Goal: Task Accomplishment & Management: Complete application form

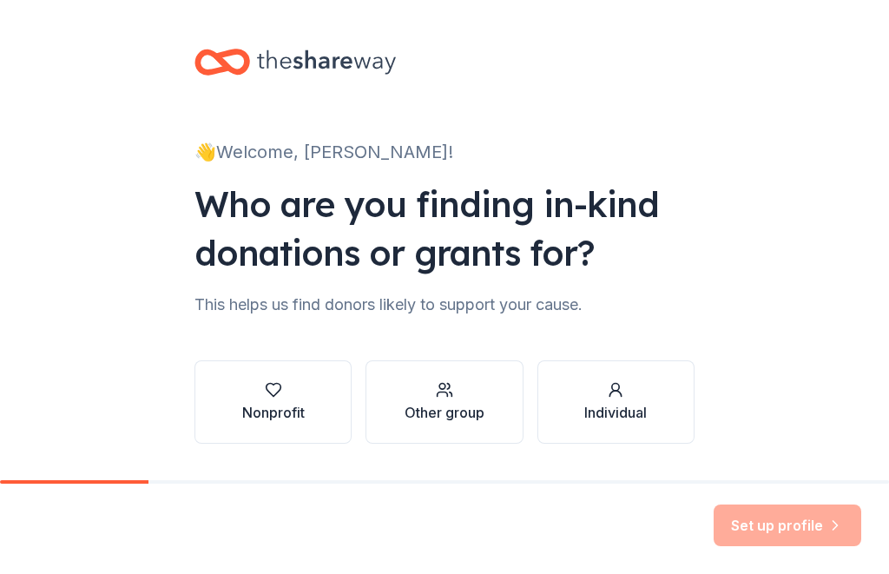
click at [693, 561] on div "Set up profile" at bounding box center [444, 529] width 889 height 90
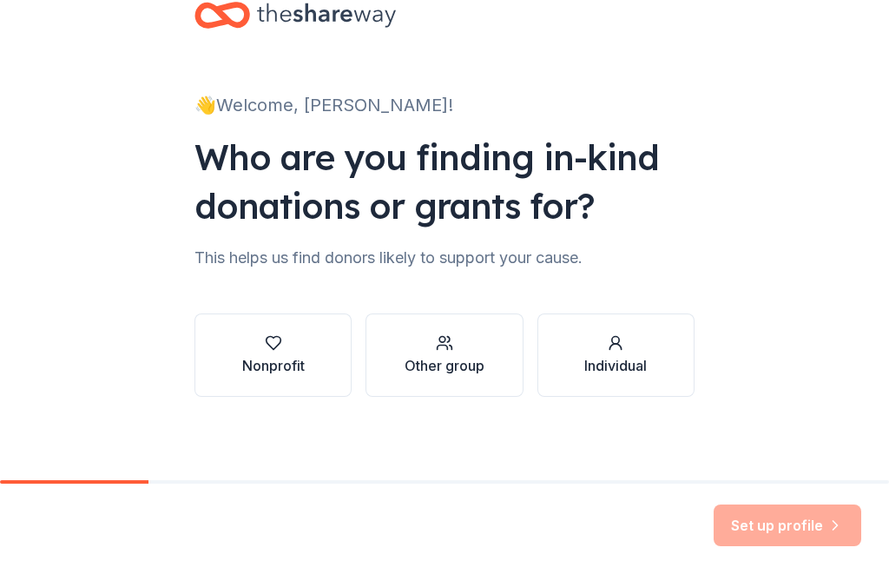
scroll to position [47, 0]
click at [807, 532] on div "Set up profile" at bounding box center [788, 525] width 148 height 42
click at [293, 346] on div "button" at bounding box center [273, 342] width 63 height 17
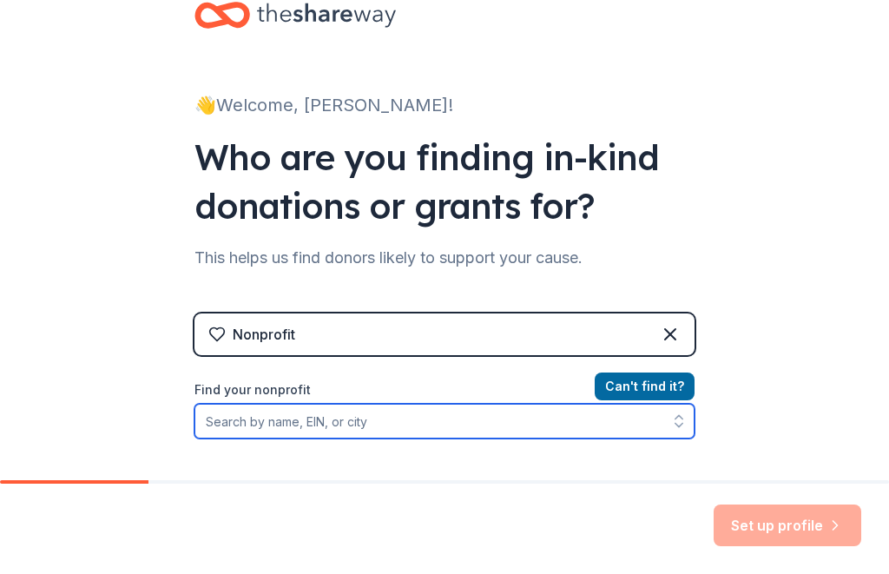
click at [471, 422] on input "Find your nonprofit" at bounding box center [444, 421] width 500 height 35
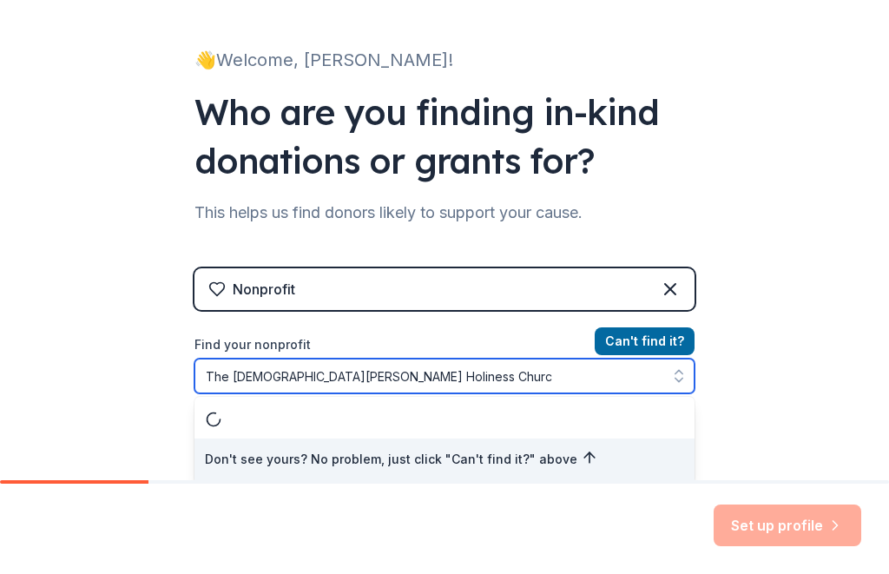
type input "The [DEMOGRAPHIC_DATA][PERSON_NAME]"
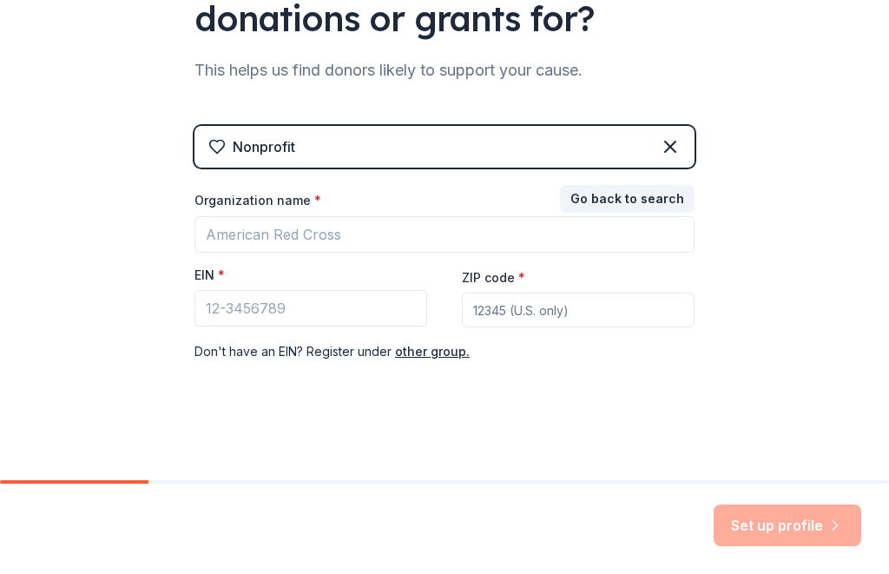
scroll to position [234, 0]
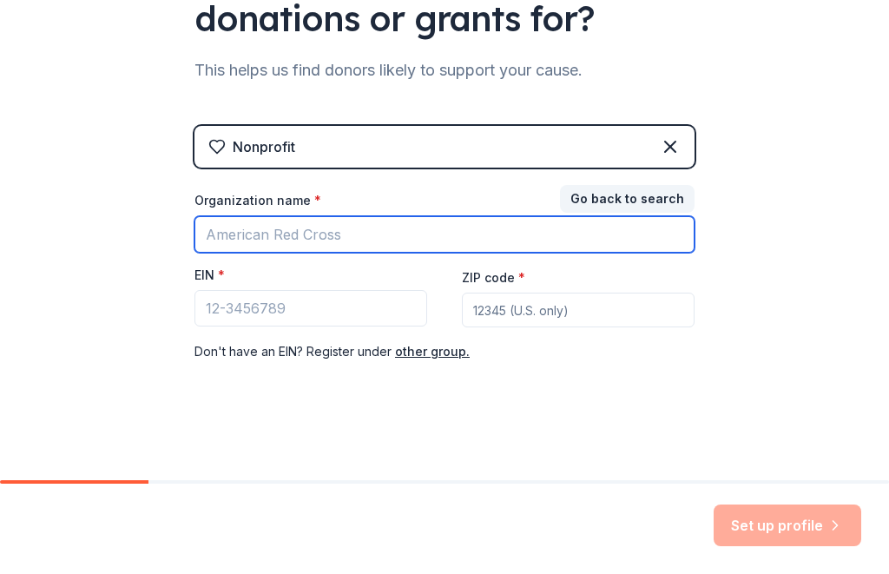
click at [378, 246] on input "Organization name *" at bounding box center [444, 234] width 500 height 36
type input "The [DEMOGRAPHIC_DATA][PERSON_NAME]"
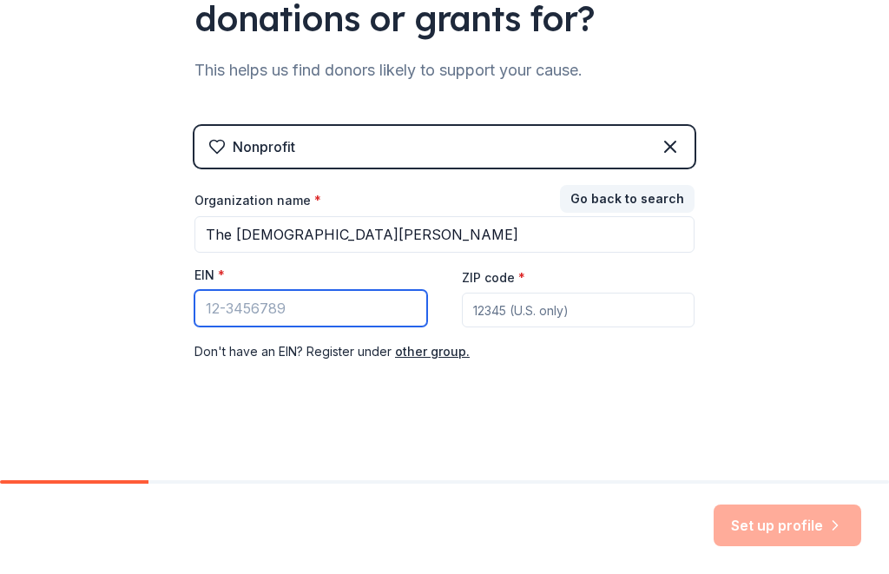
click at [365, 319] on input "EIN *" at bounding box center [310, 308] width 233 height 36
type input "[US_EMPLOYER_IDENTIFICATION_NUMBER]"
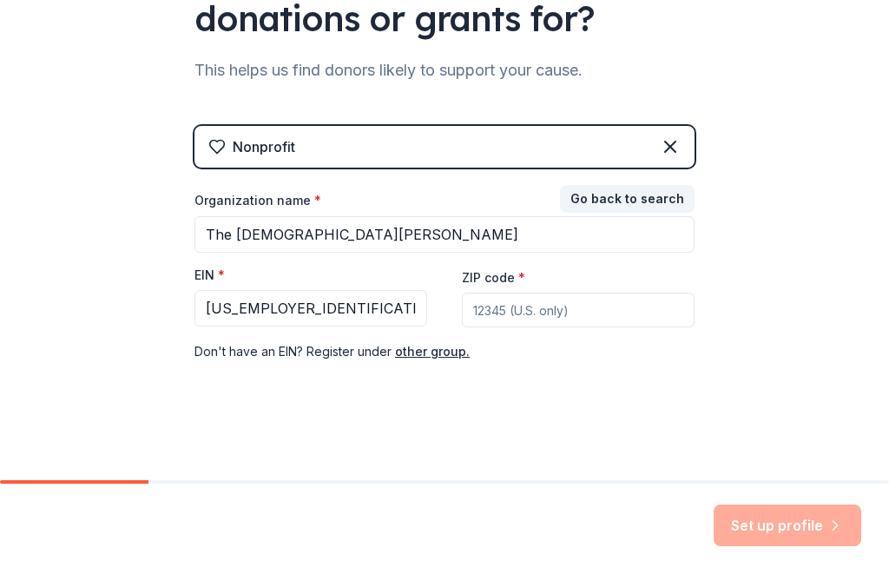
click at [568, 312] on input "ZIP code *" at bounding box center [578, 310] width 233 height 35
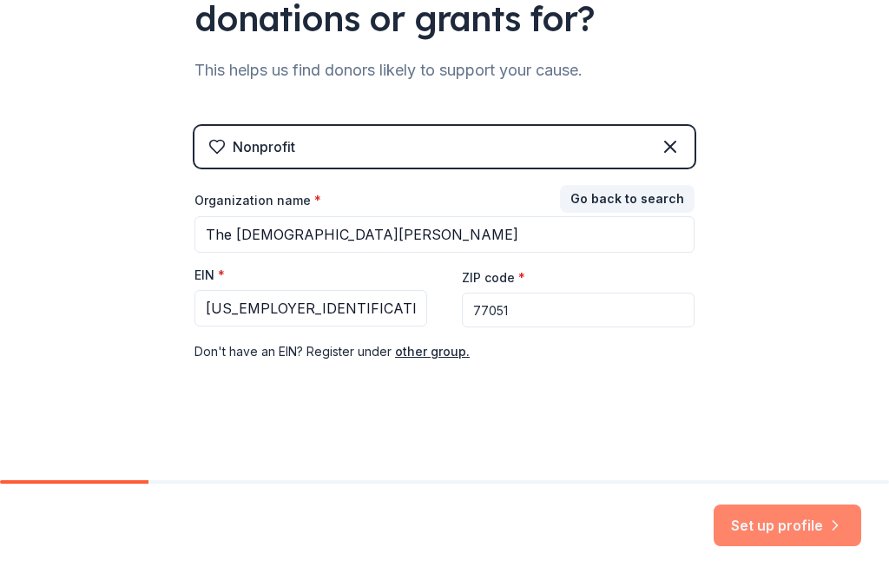
type input "77051"
click at [801, 537] on button "Set up profile" at bounding box center [788, 525] width 148 height 42
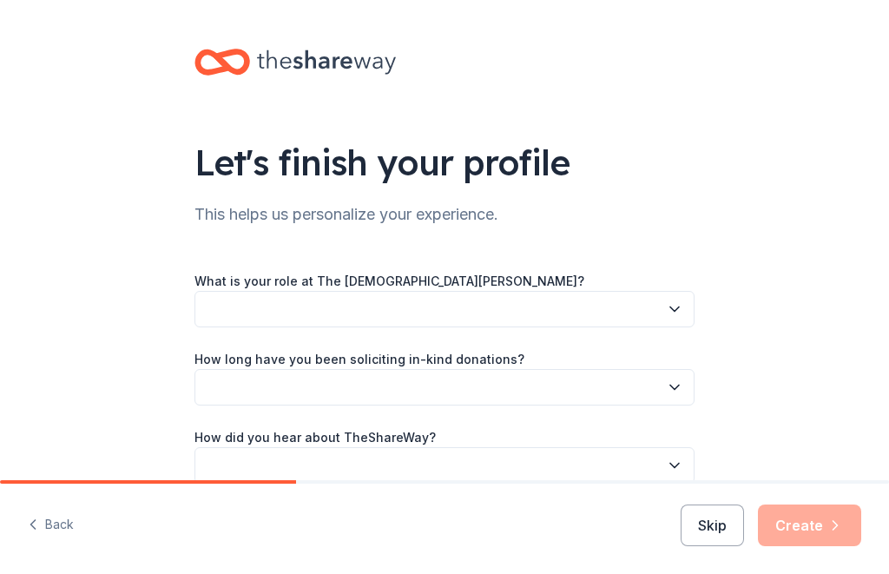
click at [687, 310] on button "button" at bounding box center [444, 309] width 500 height 36
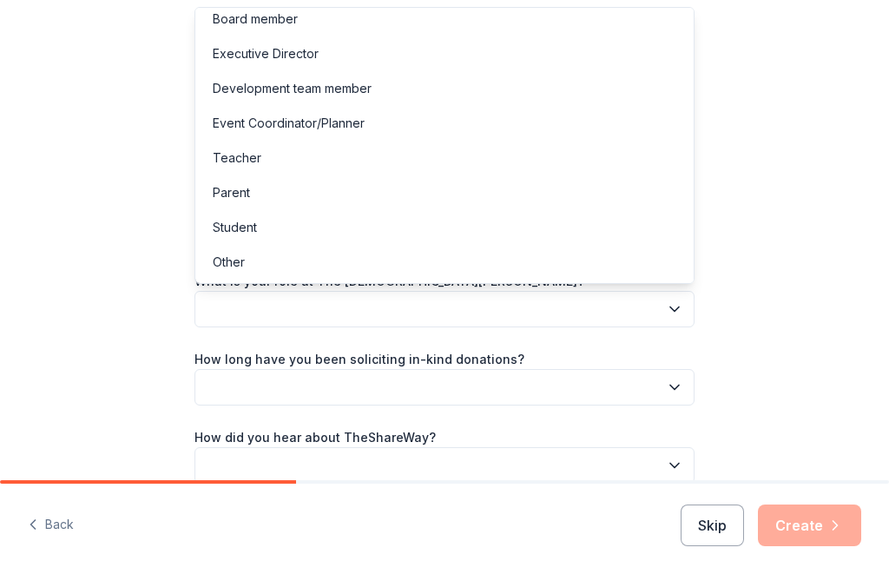
scroll to position [10, 0]
click at [292, 64] on div "Executive Director" at bounding box center [444, 53] width 491 height 35
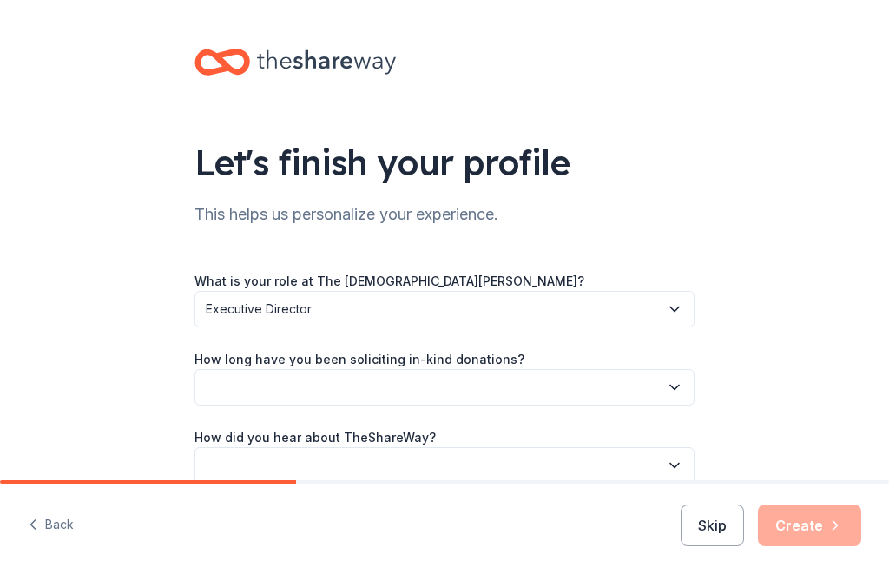
click at [675, 391] on icon "button" at bounding box center [674, 387] width 17 height 17
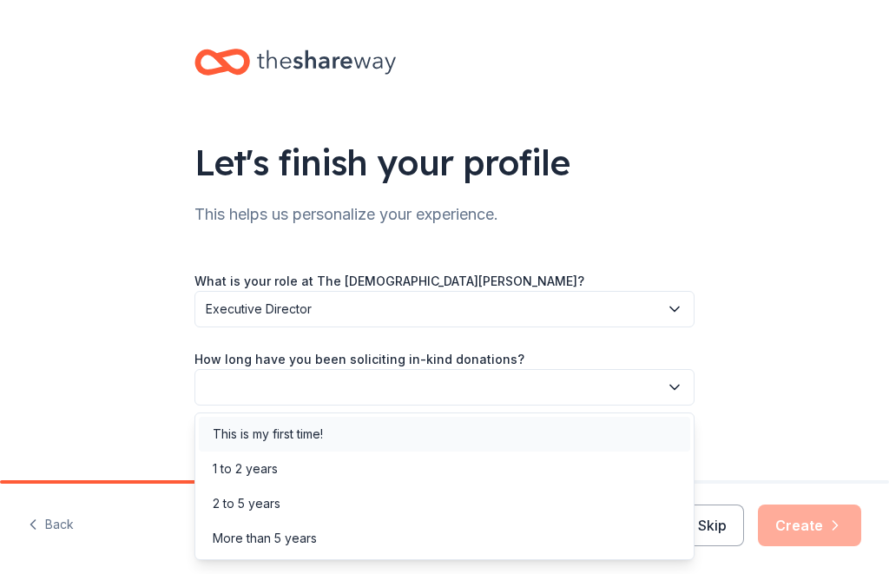
click at [508, 437] on div "This is my first time!" at bounding box center [444, 434] width 491 height 35
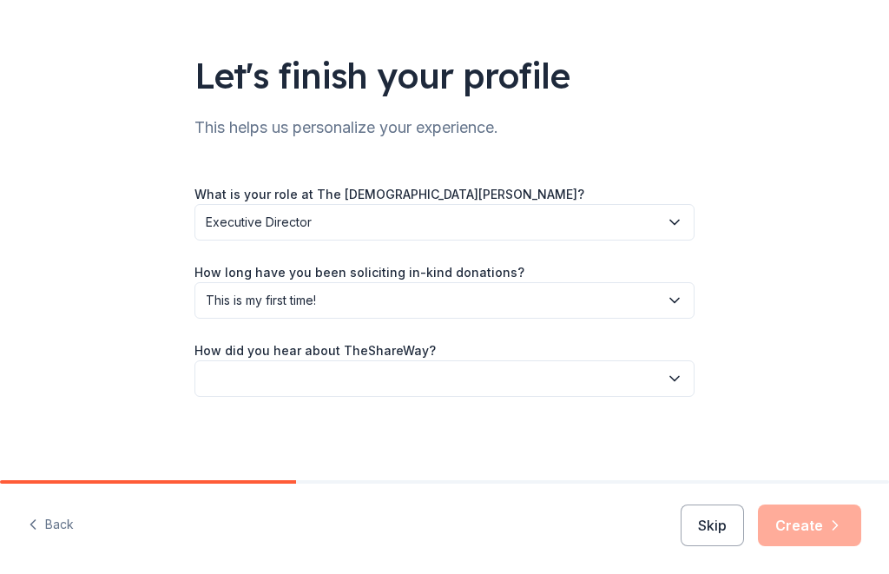
scroll to position [87, 0]
click at [676, 379] on icon "button" at bounding box center [674, 379] width 9 height 4
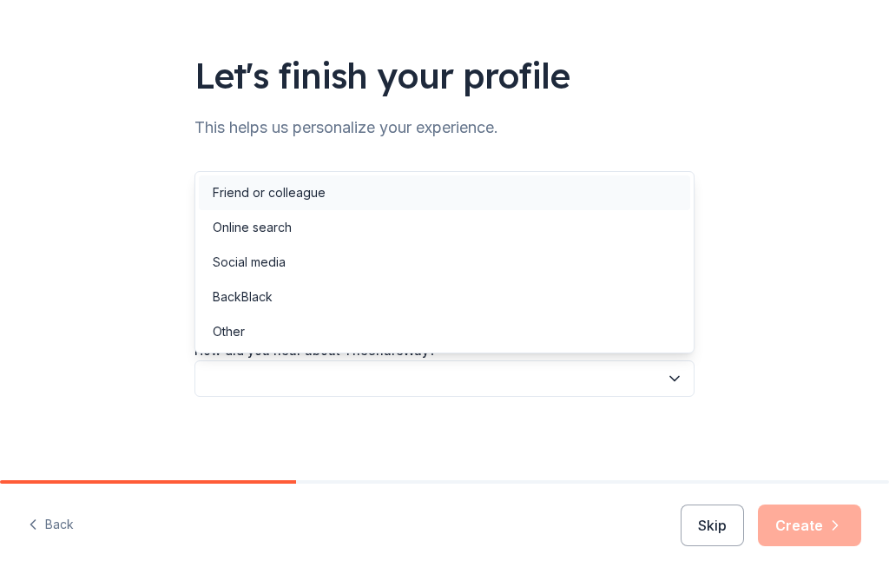
click at [497, 191] on div "Friend or colleague" at bounding box center [444, 192] width 491 height 35
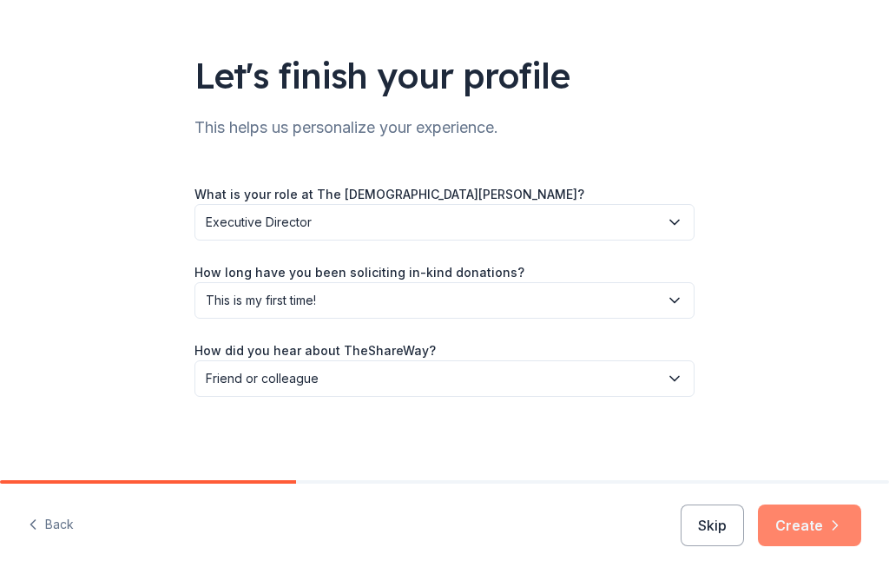
click at [827, 540] on button "Create" at bounding box center [809, 525] width 103 height 42
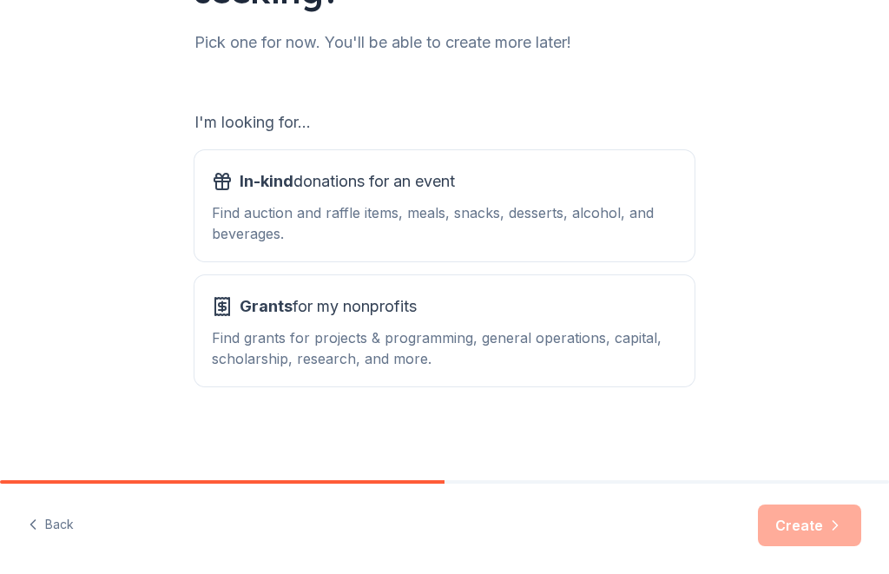
scroll to position [221, 0]
click at [580, 214] on div "Find auction and raffle items, meals, snacks, desserts, alcohol, and beverages." at bounding box center [444, 223] width 465 height 42
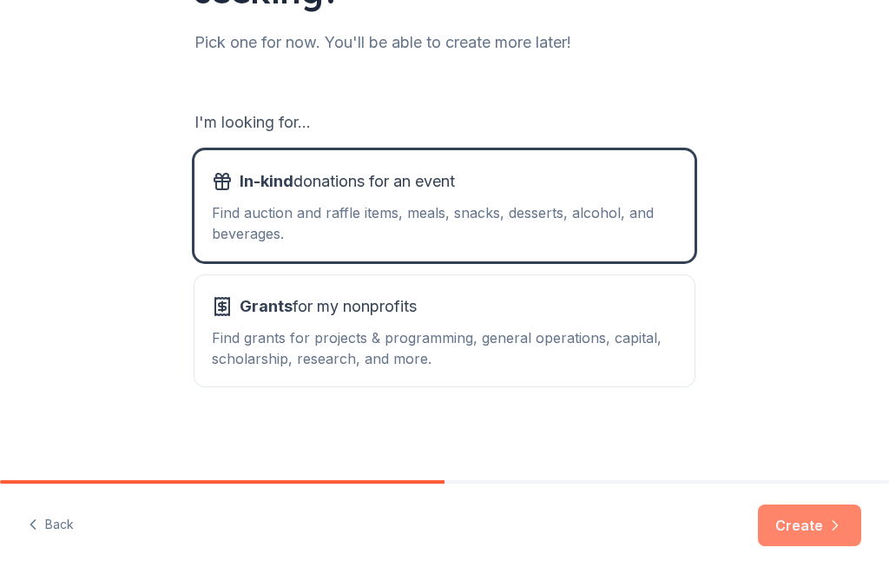
click at [835, 527] on icon "button" at bounding box center [835, 525] width 4 height 9
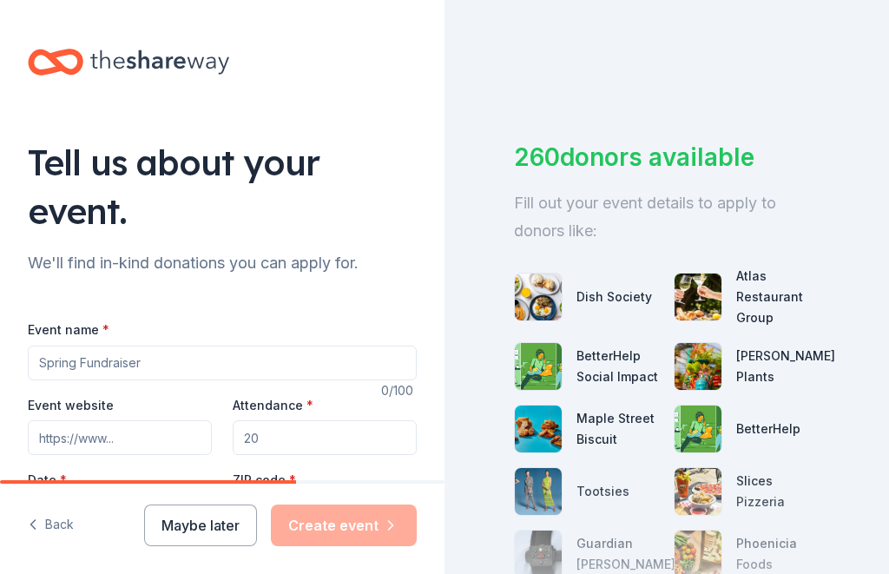
click at [259, 366] on input "Event name *" at bounding box center [222, 363] width 389 height 35
type input "October Community Event"
click at [369, 432] on input "Attendance *" at bounding box center [325, 437] width 184 height 35
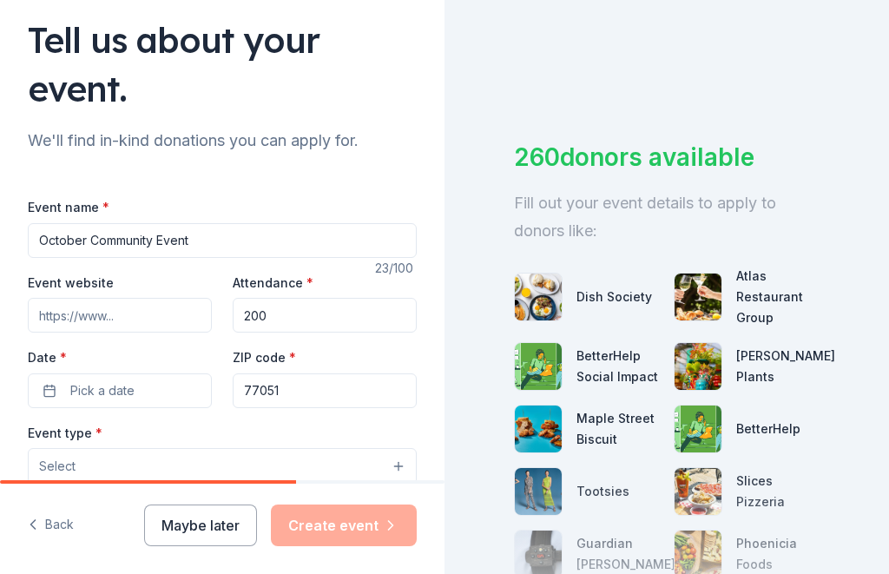
scroll to position [124, 0]
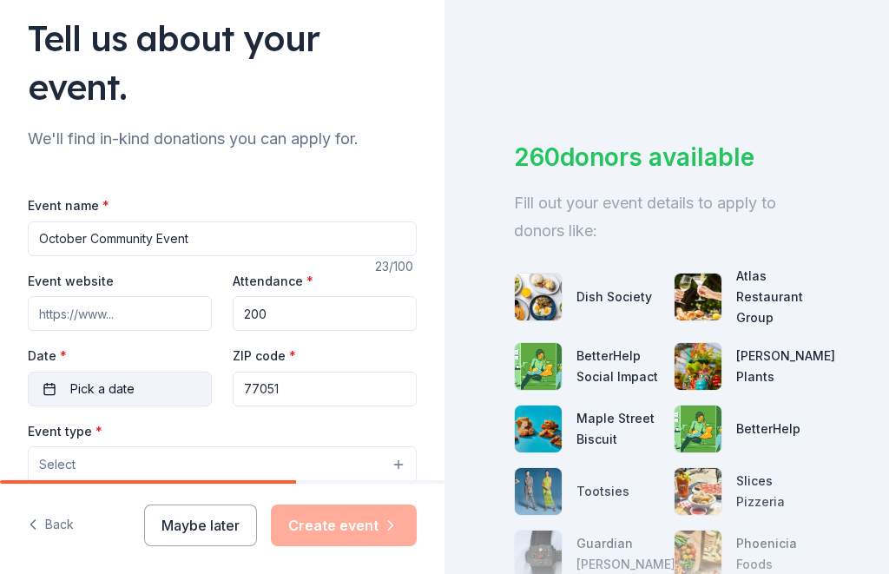
type input "200"
click at [135, 395] on button "Pick a date" at bounding box center [120, 389] width 184 height 35
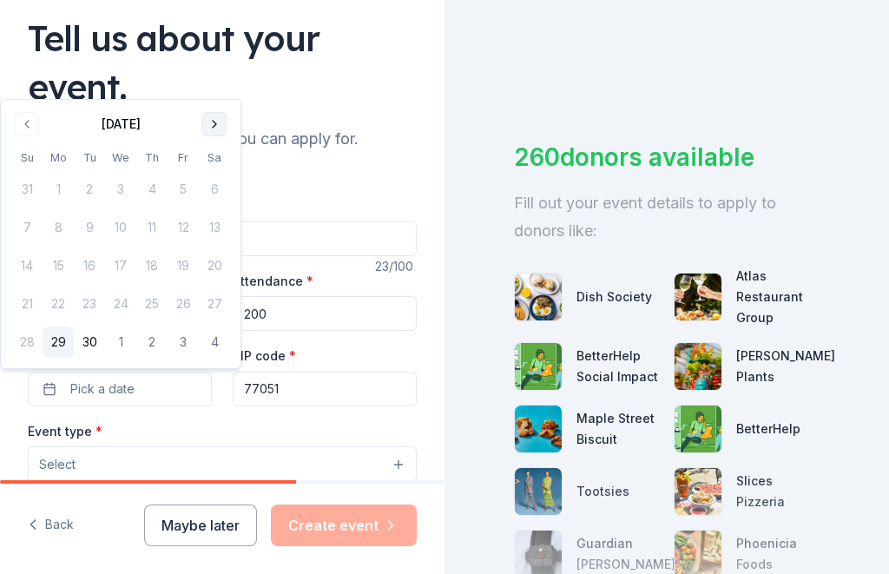
click at [218, 125] on button "Go to next month" at bounding box center [214, 124] width 24 height 24
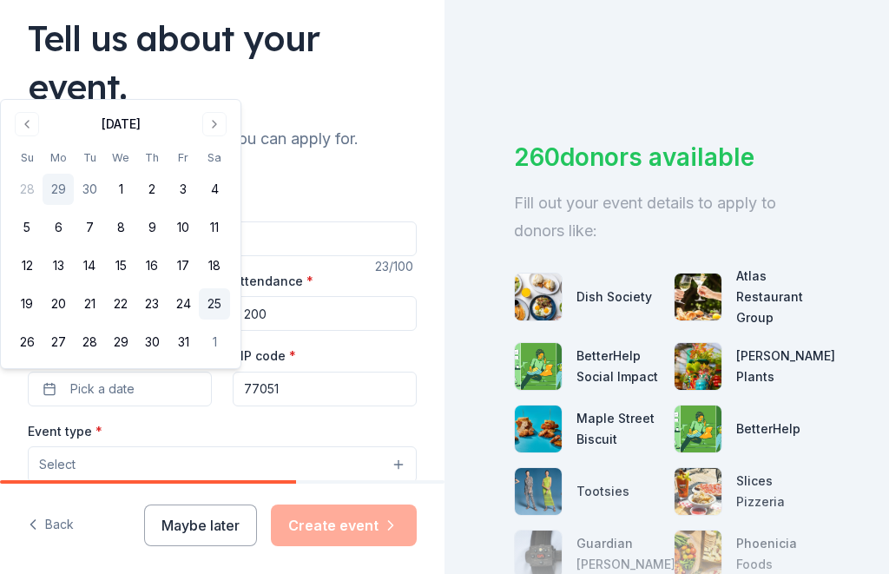
click at [227, 305] on button "25" at bounding box center [214, 303] width 31 height 31
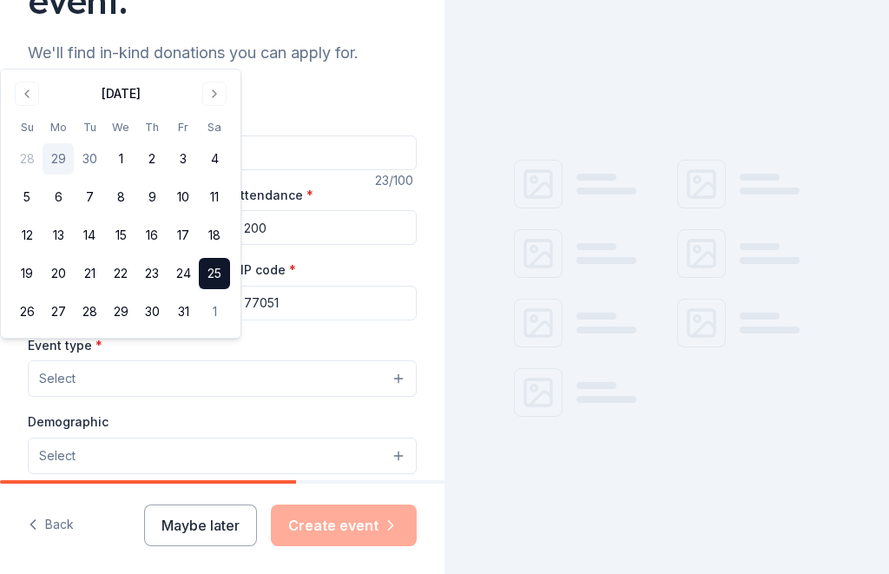
scroll to position [219, 0]
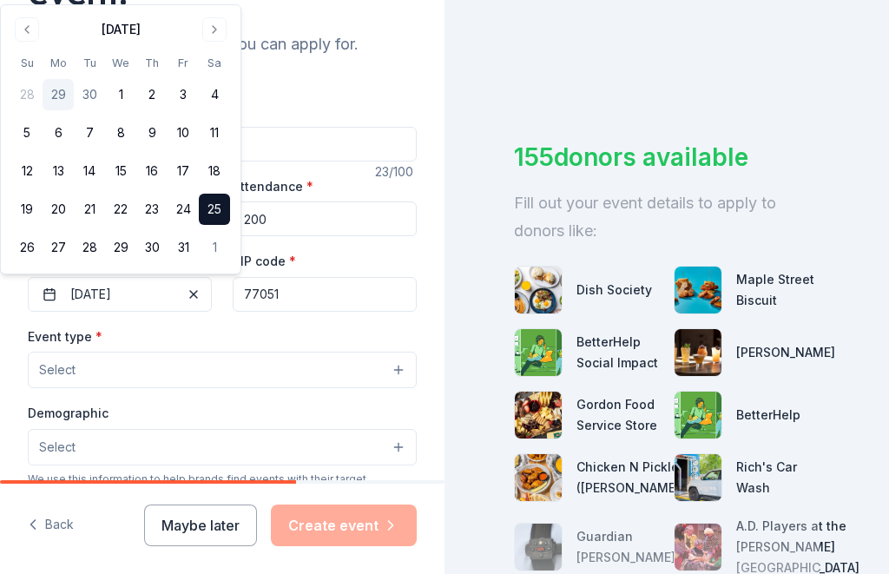
click at [229, 379] on button "Select" at bounding box center [222, 370] width 389 height 36
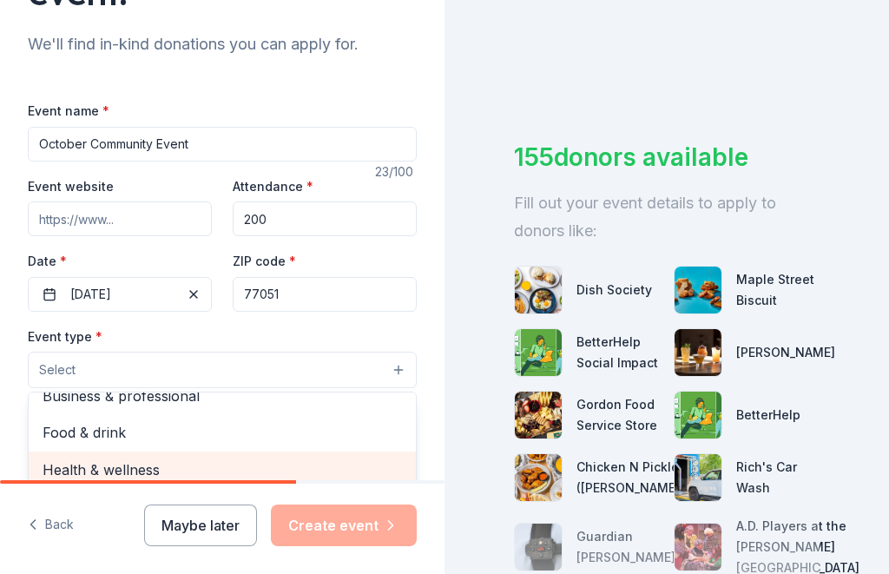
click at [254, 474] on span "Health & wellness" at bounding box center [222, 469] width 359 height 23
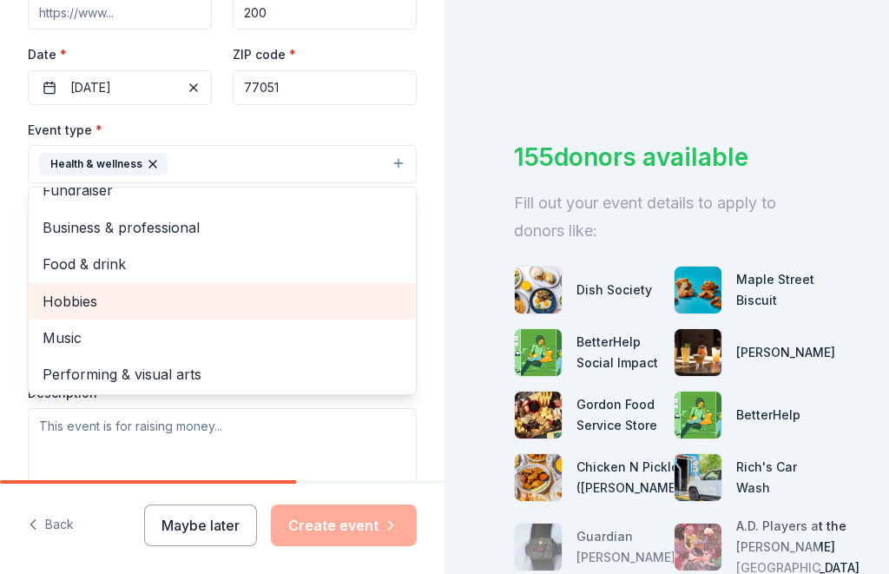
scroll to position [431, 0]
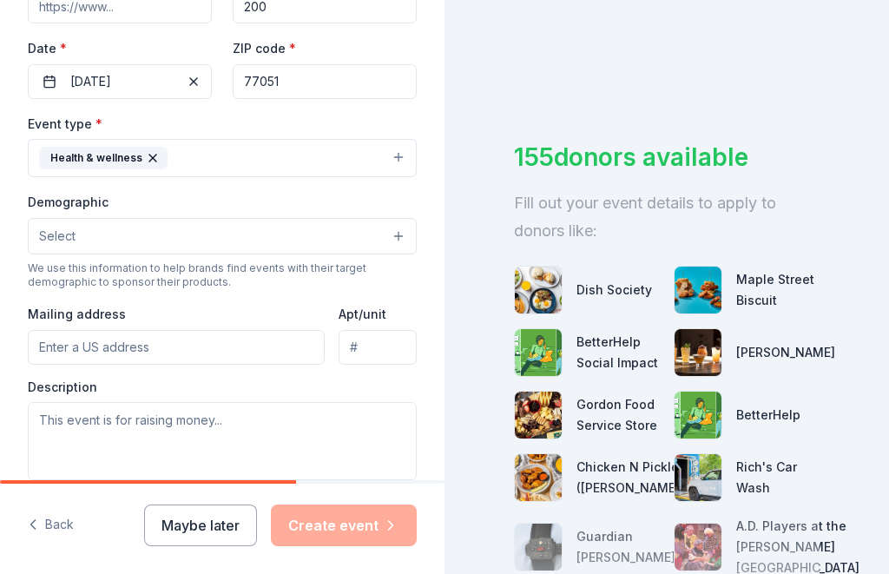
click at [404, 238] on button "Select" at bounding box center [222, 236] width 389 height 36
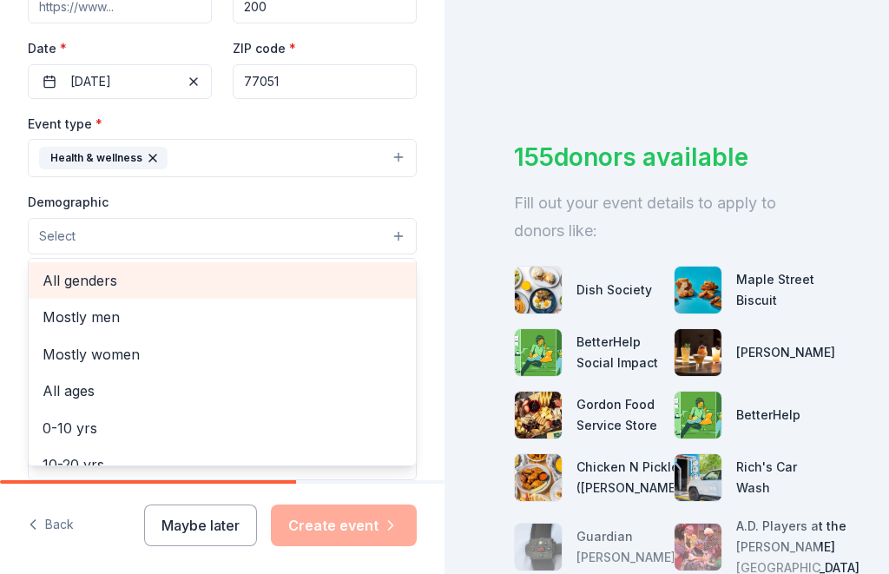
click at [295, 287] on span "All genders" at bounding box center [222, 280] width 359 height 23
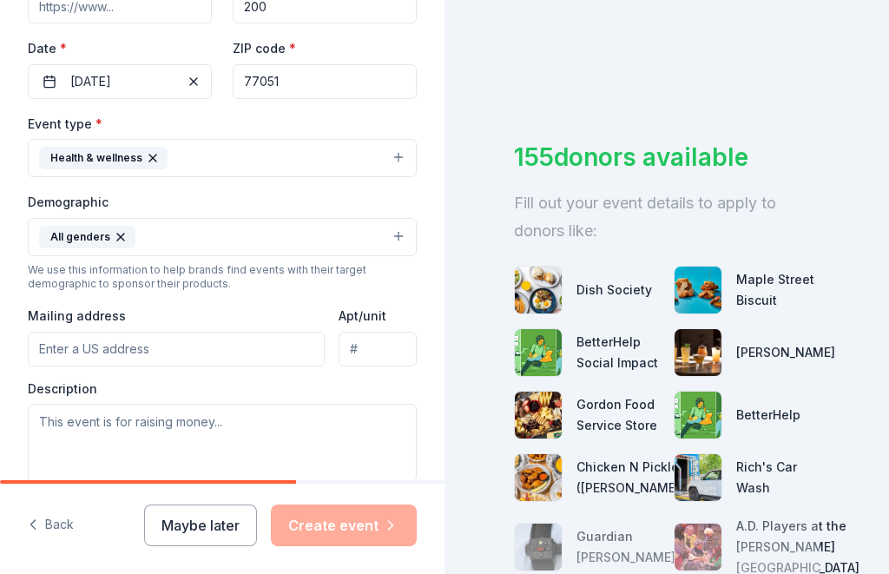
click at [263, 354] on input "Mailing address" at bounding box center [176, 349] width 297 height 35
type input "[STREET_ADDRESS]"
click at [279, 421] on textarea at bounding box center [222, 443] width 389 height 78
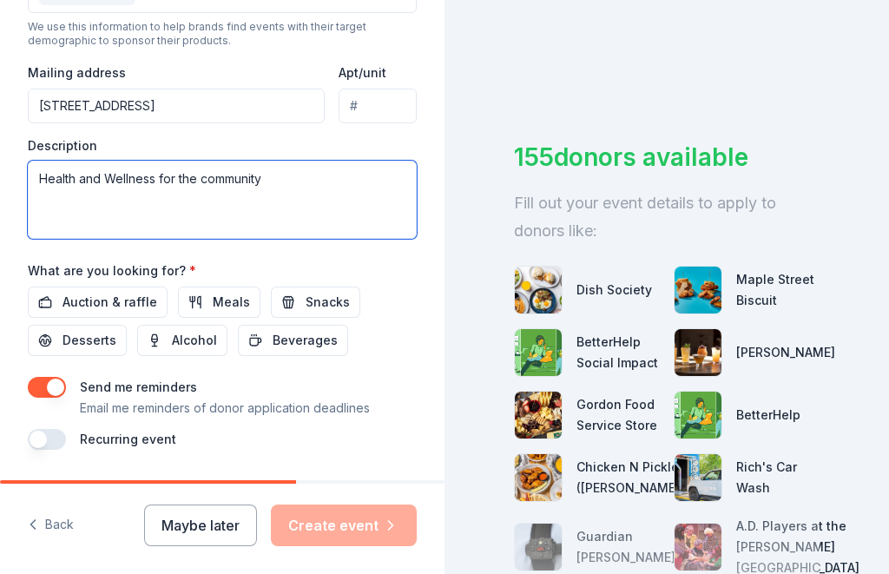
scroll to position [674, 0]
type textarea "Health and Wellness for the community"
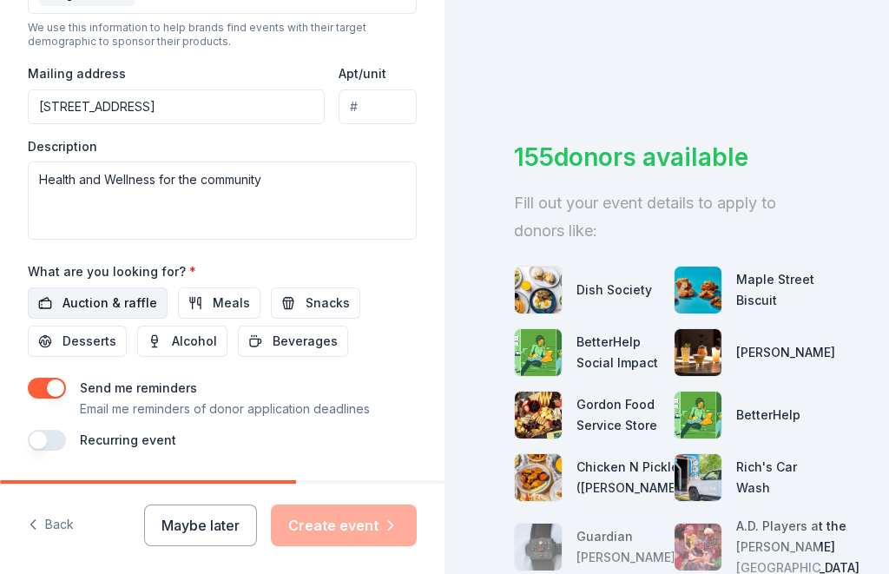
click at [74, 298] on span "Auction & raffle" at bounding box center [110, 303] width 95 height 21
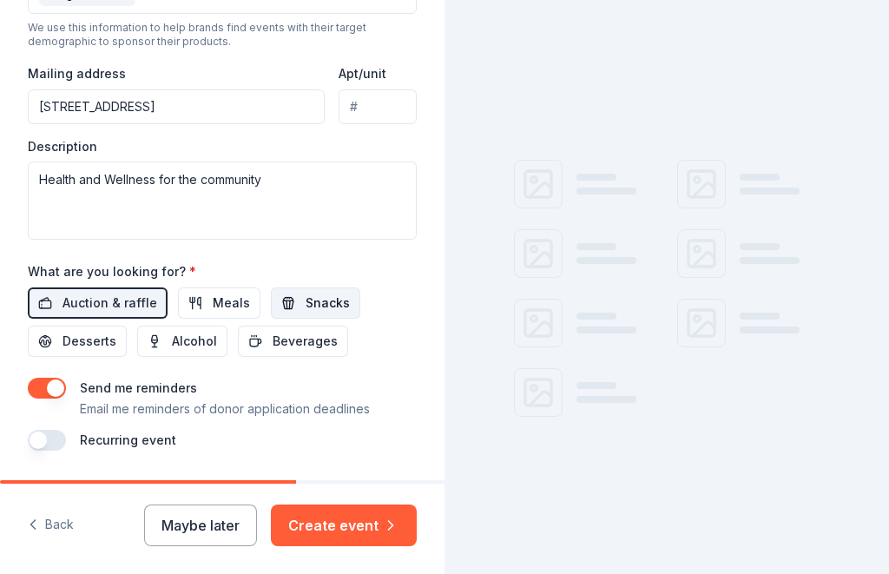
click at [300, 316] on button "Snacks" at bounding box center [315, 302] width 89 height 31
click at [284, 355] on button "Beverages" at bounding box center [293, 341] width 110 height 31
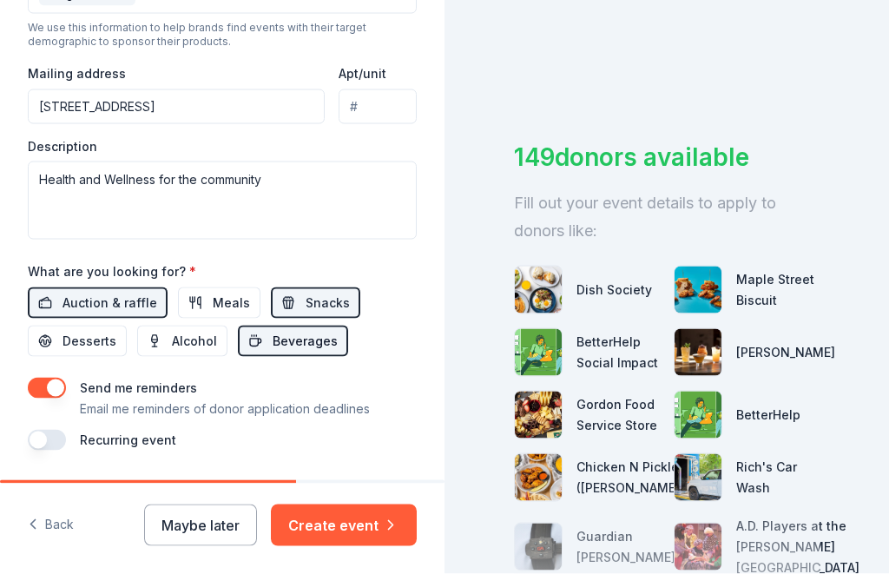
scroll to position [56, 0]
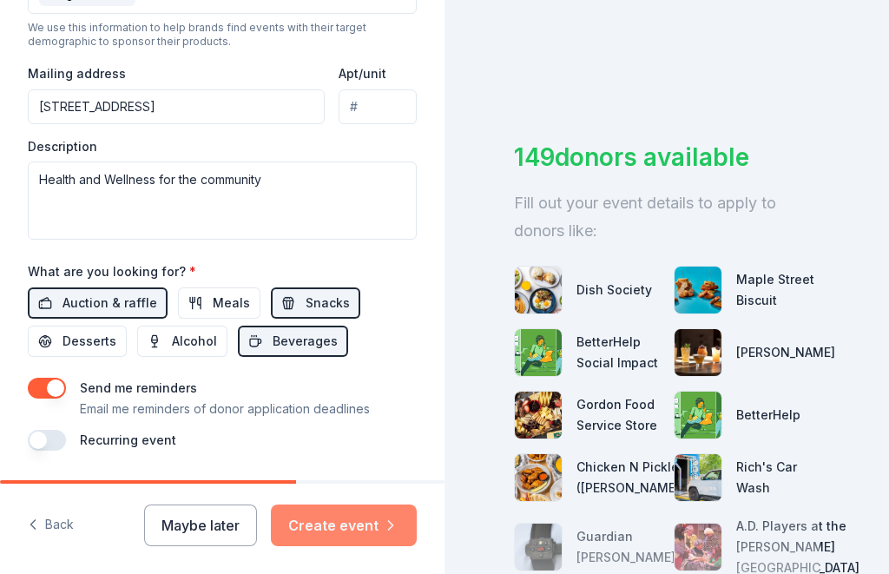
click at [384, 531] on icon "button" at bounding box center [390, 525] width 17 height 17
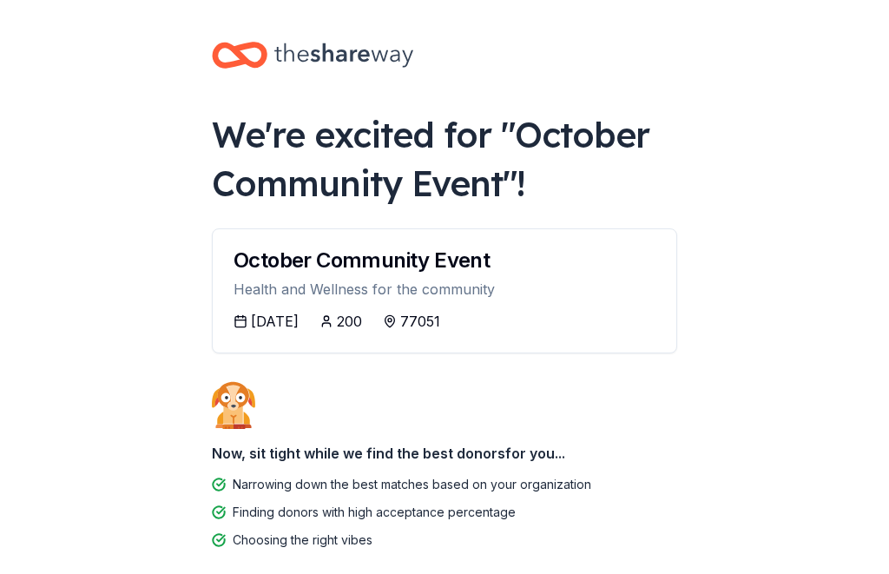
click at [283, 328] on div "[DATE]" at bounding box center [275, 321] width 48 height 21
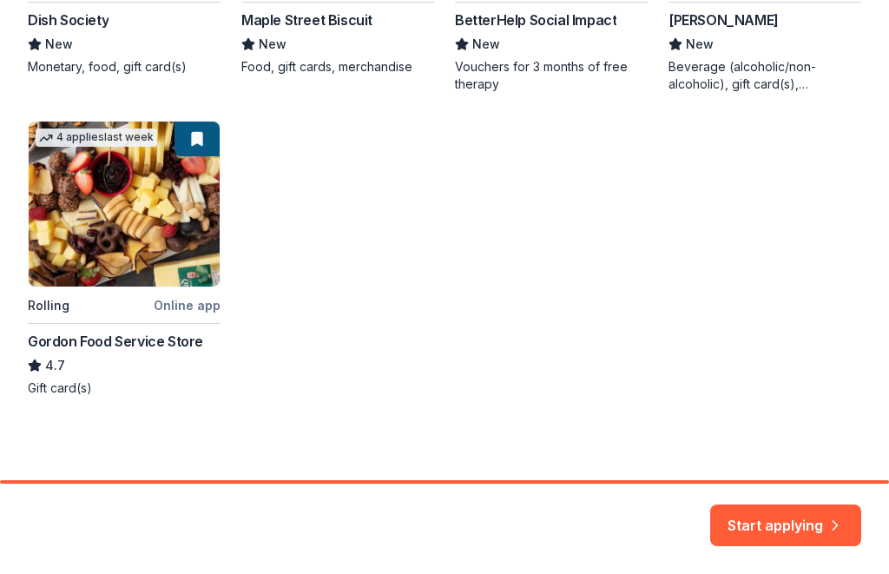
scroll to position [554, 0]
click at [808, 530] on button "Start applying" at bounding box center [785, 515] width 151 height 42
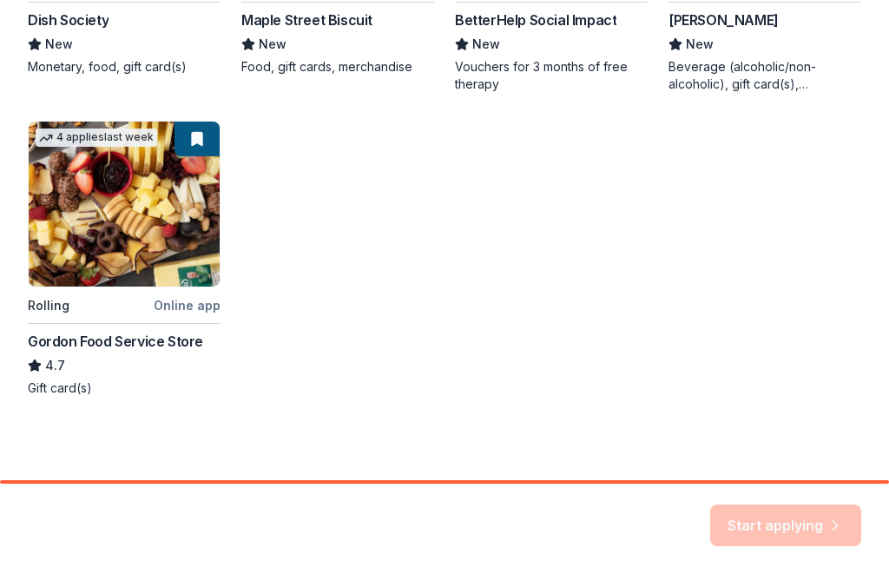
click at [808, 530] on div "Start applying" at bounding box center [785, 525] width 151 height 42
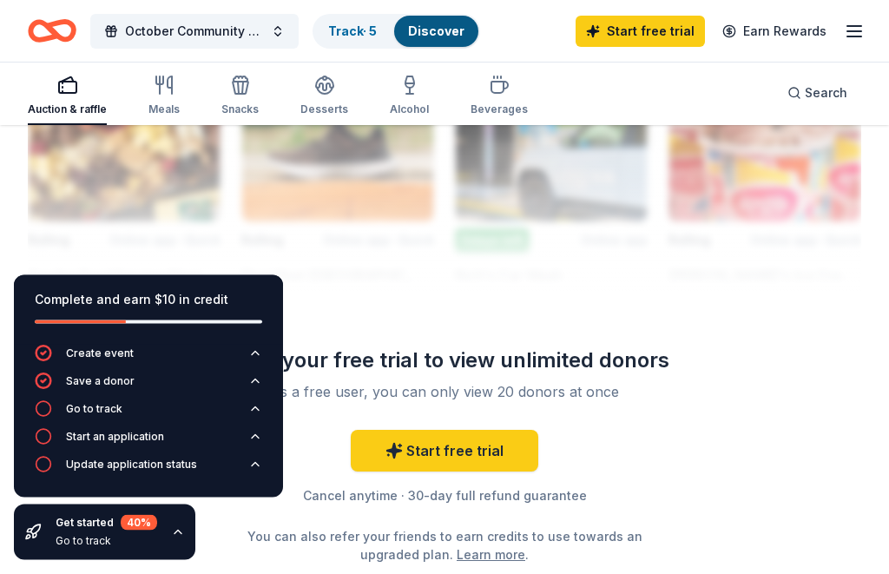
scroll to position [1965, 0]
